Goal: Task Accomplishment & Management: Manage account settings

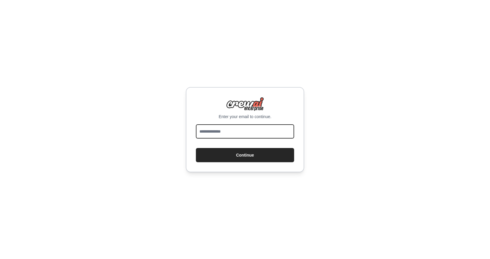
click at [258, 137] on input "email" at bounding box center [245, 131] width 98 height 14
click at [253, 137] on input "email" at bounding box center [245, 131] width 98 height 14
type input "**********"
click at [196, 148] on button "Continue" at bounding box center [245, 155] width 98 height 14
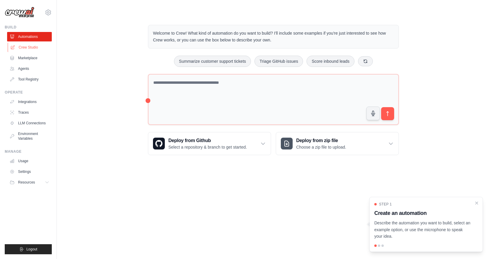
click at [16, 47] on link "Crew Studio" at bounding box center [30, 47] width 45 height 9
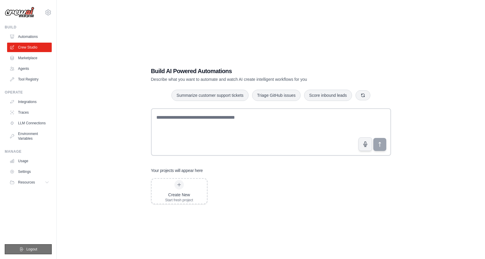
click at [31, 246] on button "Logout" at bounding box center [28, 249] width 47 height 10
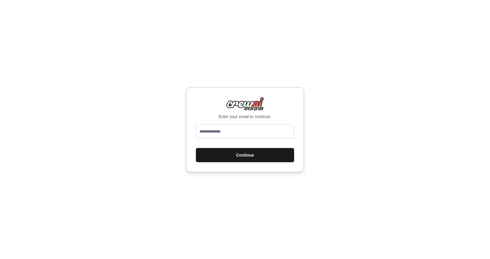
click at [244, 158] on button "Continue" at bounding box center [245, 155] width 98 height 14
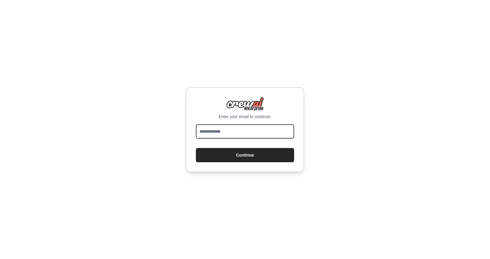
click at [226, 130] on input "email" at bounding box center [245, 131] width 98 height 14
